Goal: Task Accomplishment & Management: Use online tool/utility

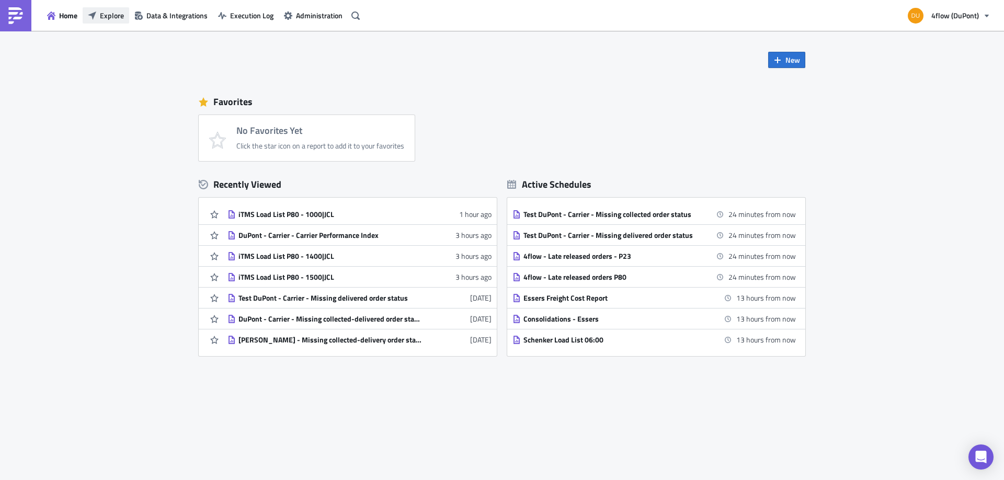
click at [105, 17] on span "Explore" at bounding box center [112, 15] width 24 height 11
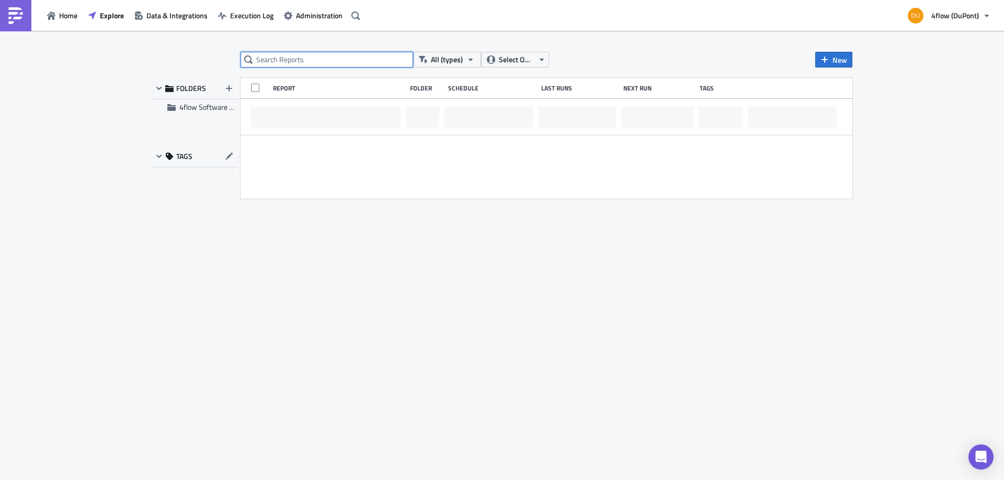
click at [313, 63] on input "text" at bounding box center [327, 60] width 173 height 16
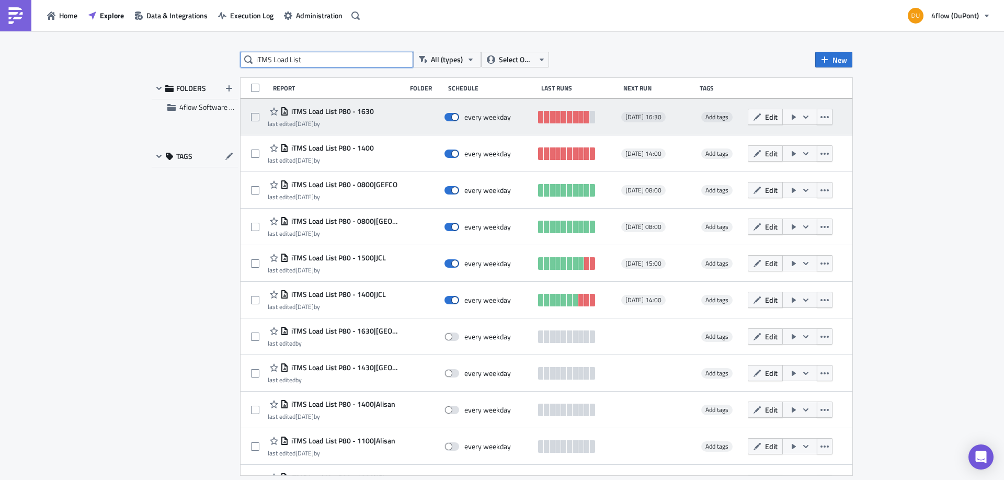
type input "iTMS Load List"
click at [347, 114] on span "iTMS Load List P80 - 1630" at bounding box center [331, 111] width 85 height 9
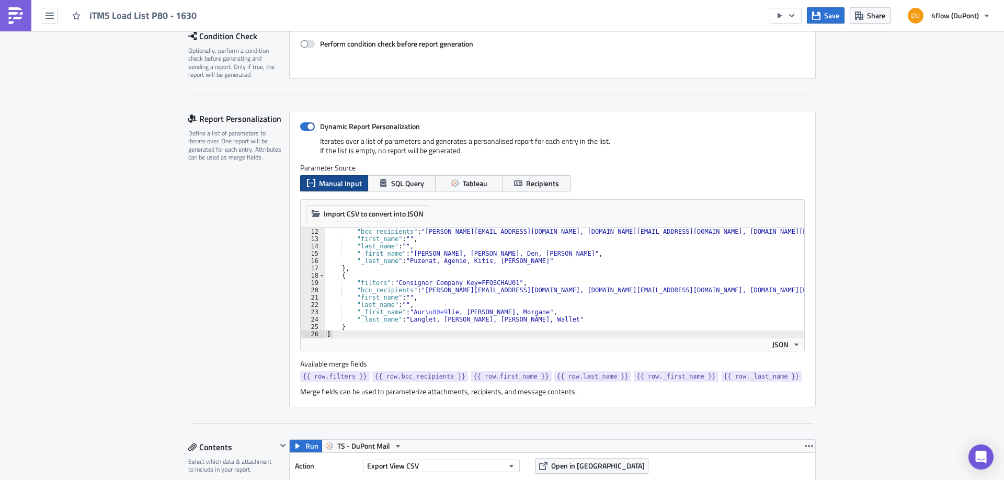
scroll to position [264, 0]
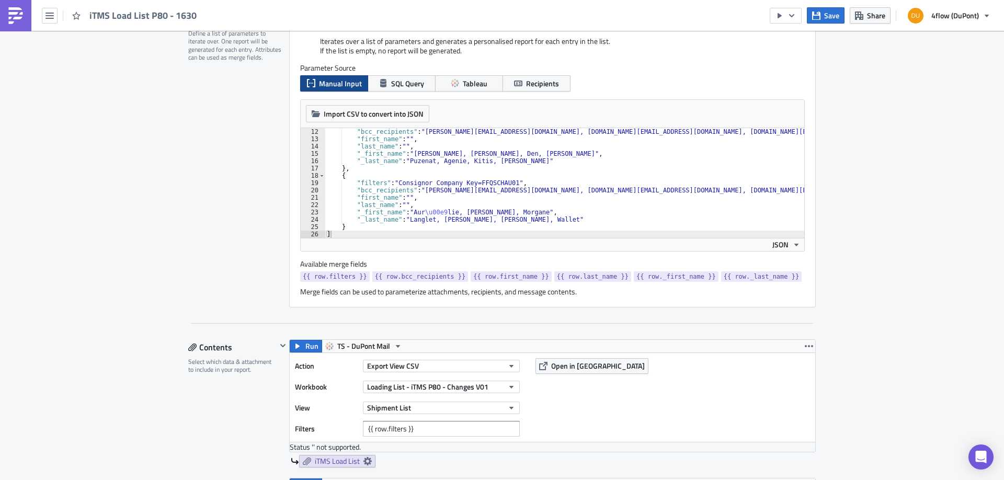
click at [227, 209] on div "Report Personalization Define a list of parameters to iterate over. One report …" at bounding box center [238, 159] width 101 height 297
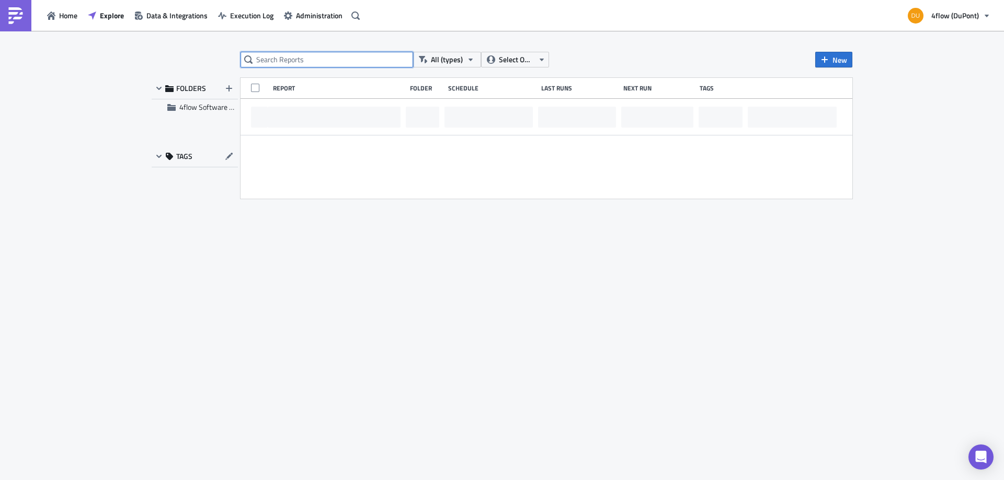
click at [313, 67] on input "text" at bounding box center [327, 60] width 173 height 16
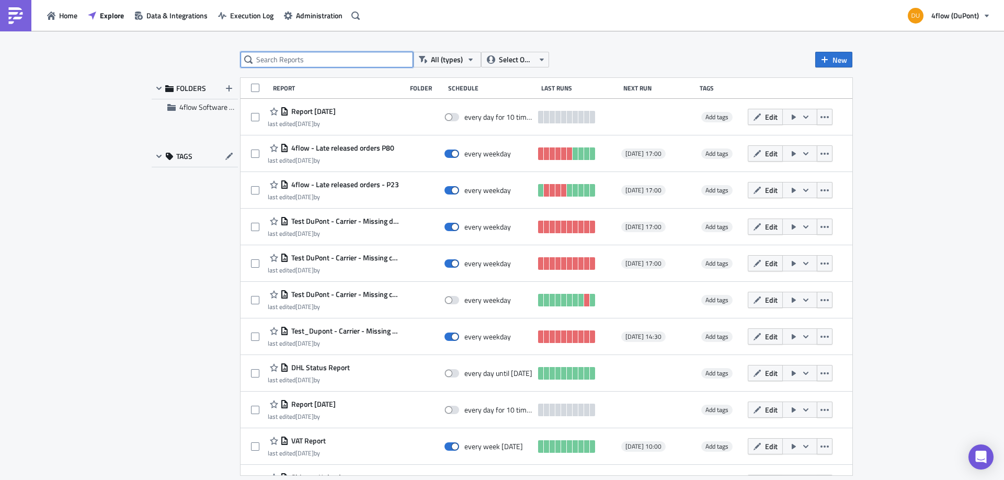
click at [312, 63] on input "text" at bounding box center [327, 60] width 173 height 16
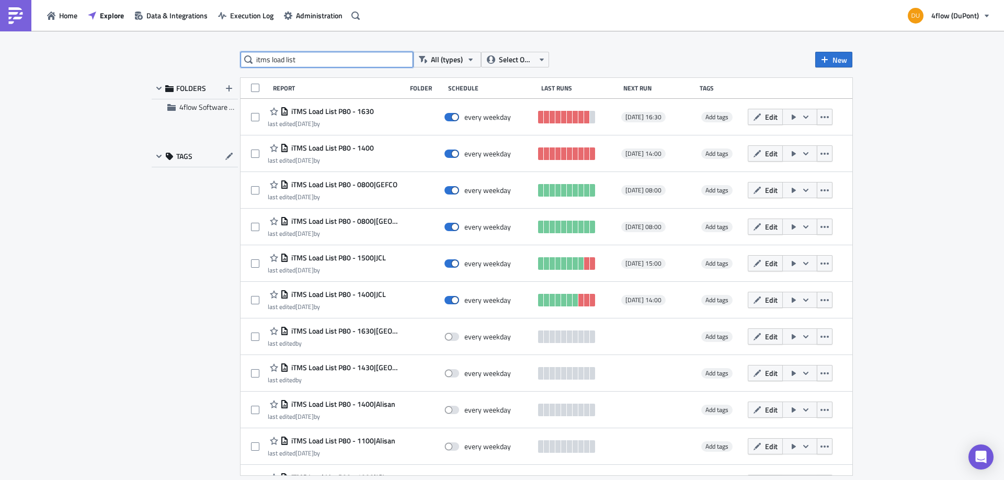
type input "itms load list"
click at [520, 95] on div "Report Folder Schedule Last Runs Next Run Tags" at bounding box center [547, 88] width 612 height 21
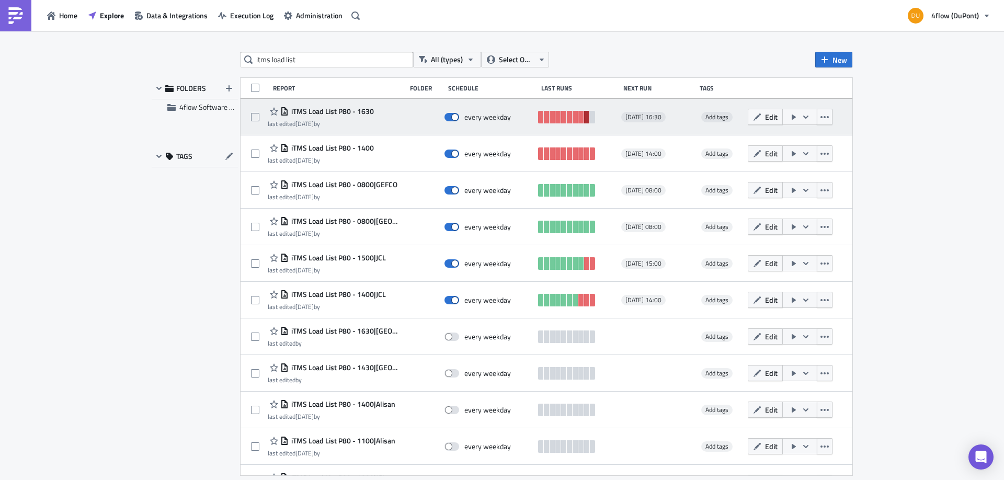
click at [587, 118] on link at bounding box center [586, 117] width 5 height 13
click at [581, 121] on link at bounding box center [580, 117] width 5 height 13
click at [557, 119] on link at bounding box center [557, 117] width 5 height 13
click at [357, 111] on span "iTMS Load List P80 - 1630" at bounding box center [331, 111] width 85 height 9
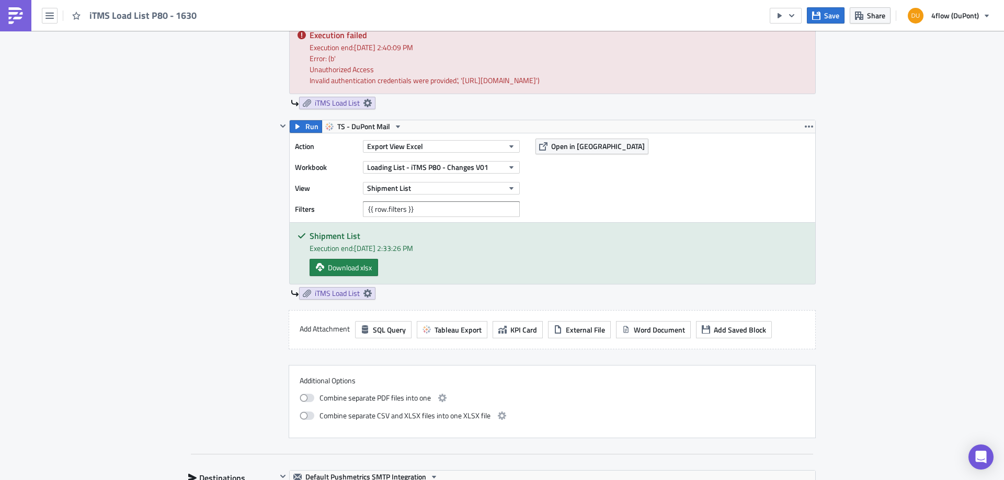
scroll to position [659, 0]
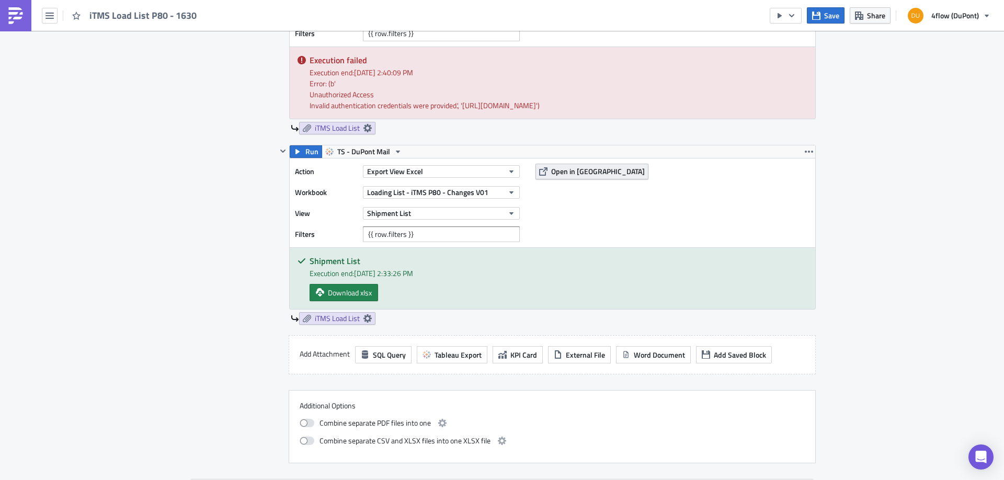
click at [559, 177] on span "Open in Tableau" at bounding box center [598, 171] width 94 height 11
click at [423, 220] on button "Shipment List" at bounding box center [441, 213] width 157 height 13
click at [415, 198] on span "Loading List - iTMS P80 - Changes V01" at bounding box center [427, 192] width 121 height 11
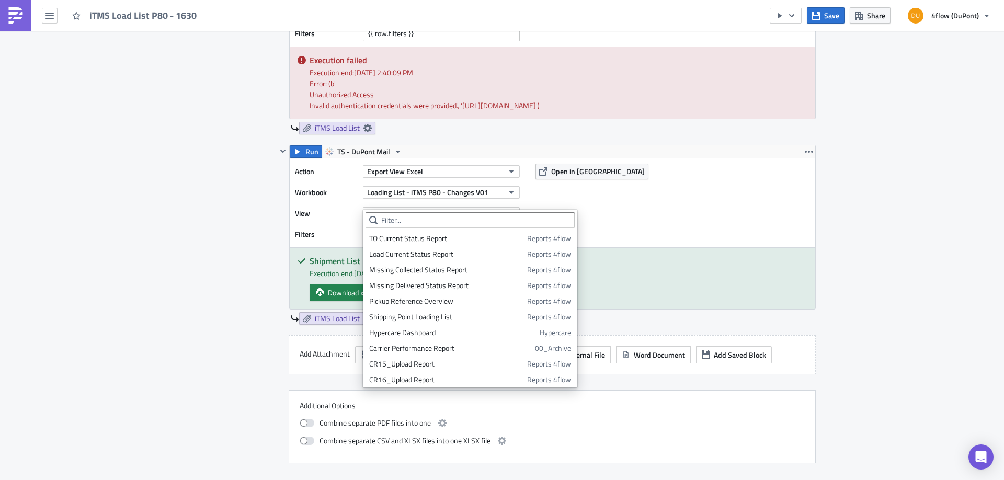
click at [625, 211] on div "Action Export View Excel Workbook Loading List - iTMS P80 - Changes V01 View Sh…" at bounding box center [553, 202] width 526 height 89
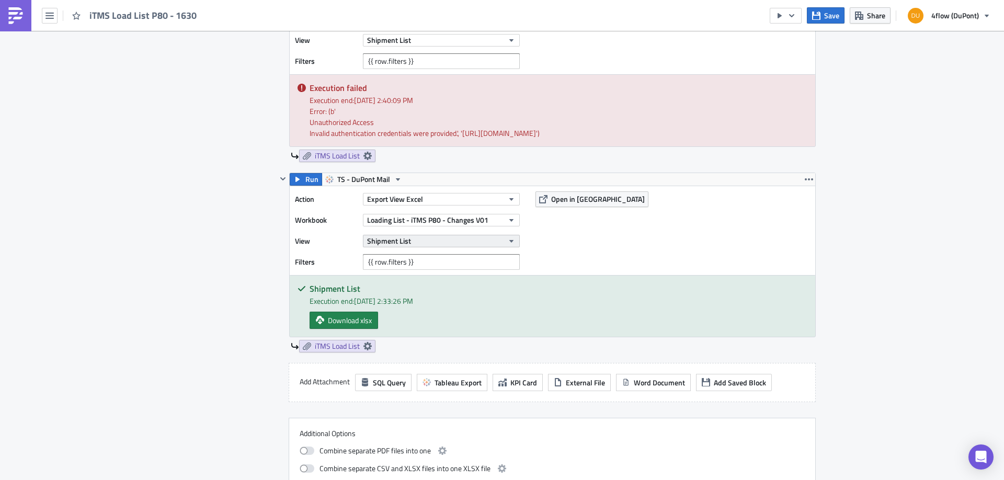
scroll to position [527, 0]
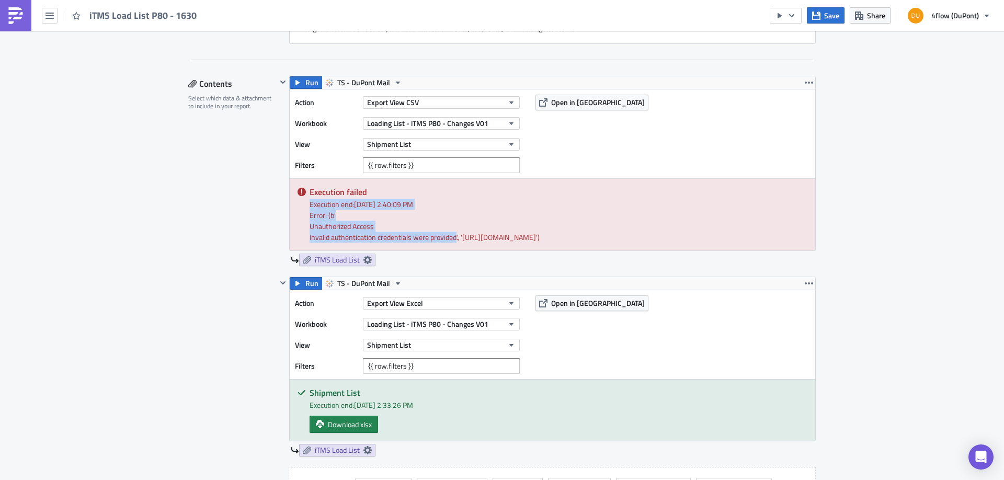
drag, startPoint x: 310, startPoint y: 208, endPoint x: 455, endPoint y: 239, distance: 148.7
click at [455, 239] on div "Execution failed Execution end: 10/13/2025, 2:40:09 PM Error: (b' Unauthorized …" at bounding box center [553, 215] width 526 height 72
copy div "Execution end: 10/13/2025, 2:40:09 PM Error: (b' Unauthorized Access Invalid au…"
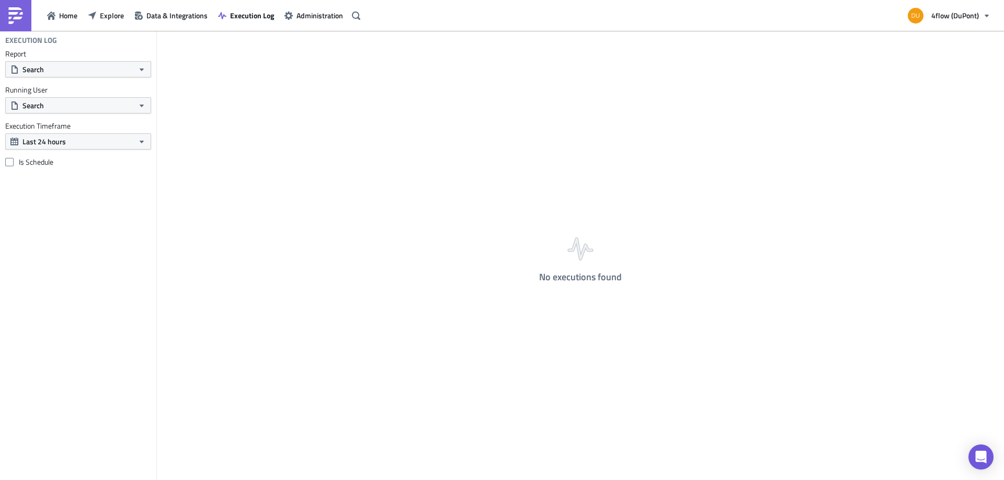
click at [424, 144] on div "No executions found" at bounding box center [580, 256] width 847 height 451
